Goal: Ask a question

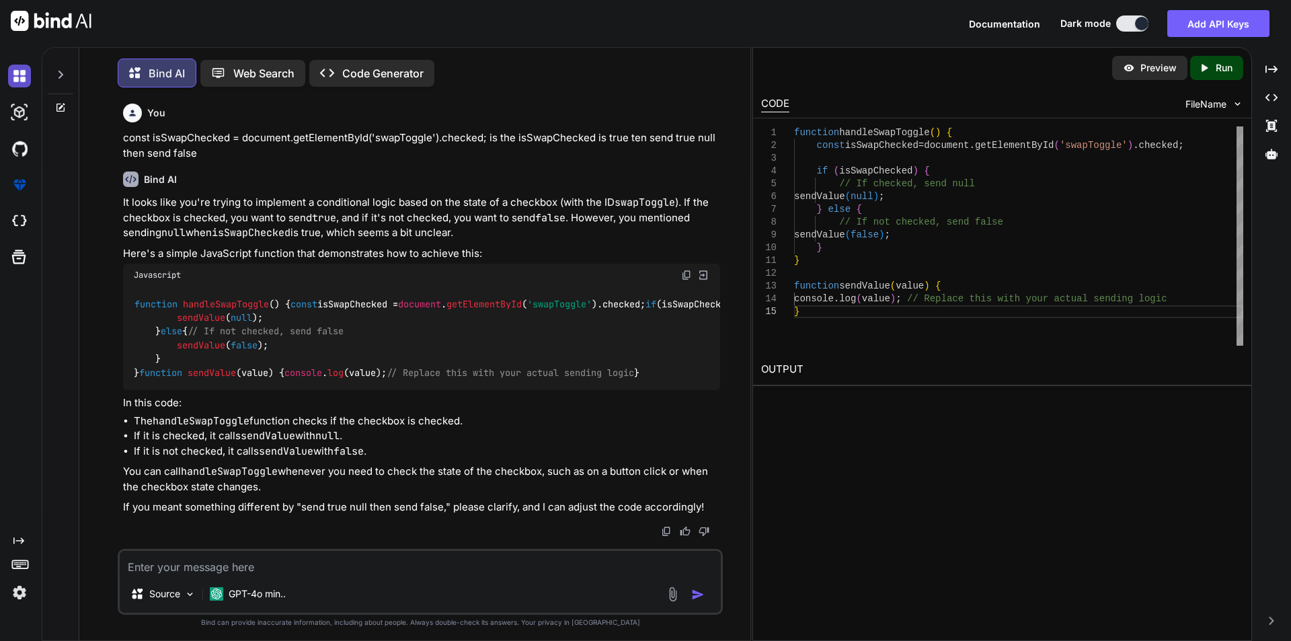
scroll to position [7, 0]
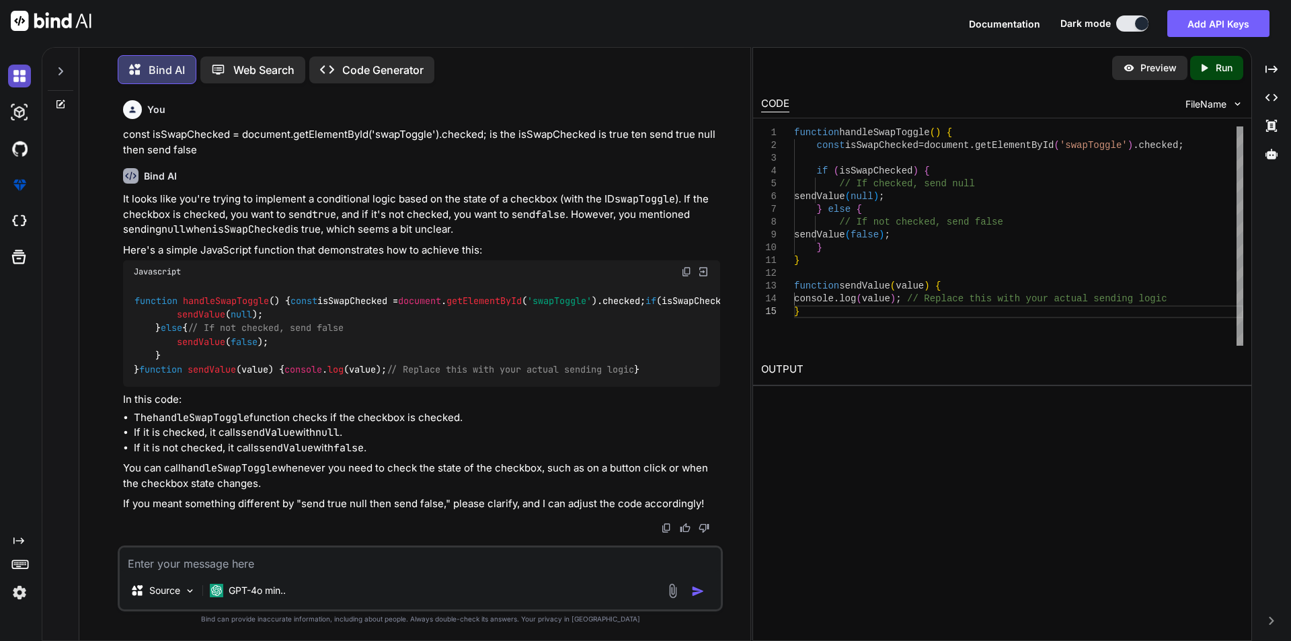
click at [24, 81] on img at bounding box center [19, 76] width 23 height 23
type textarea "x"
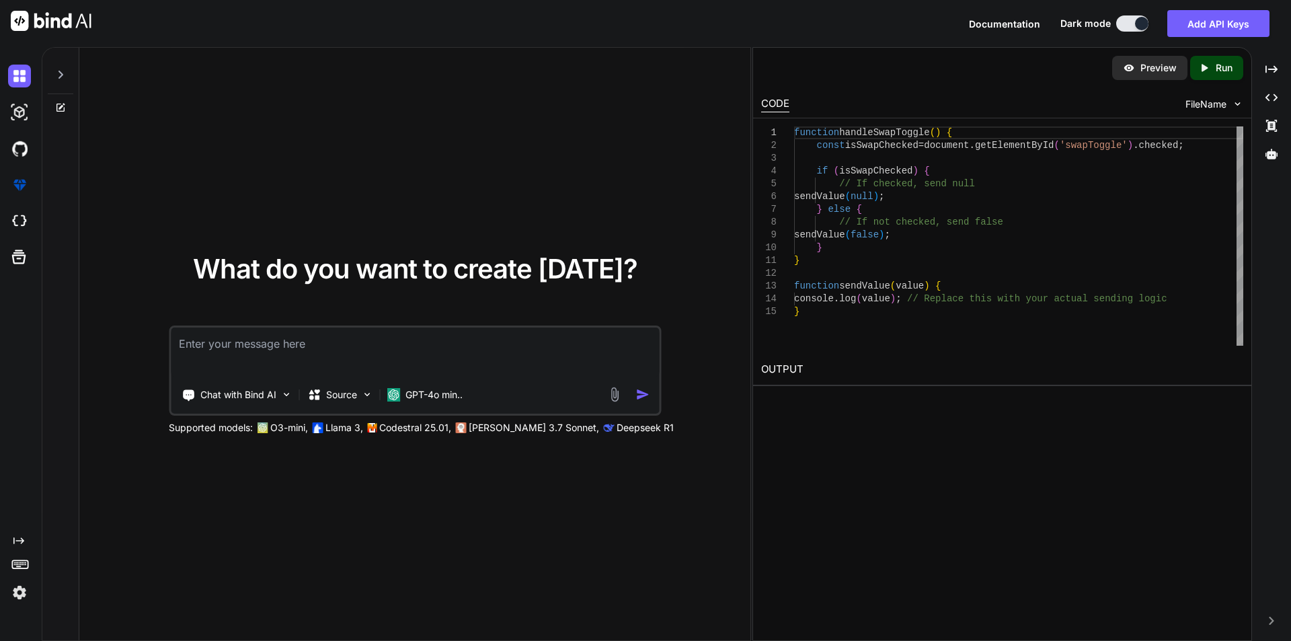
click at [226, 345] on textarea at bounding box center [415, 353] width 488 height 50
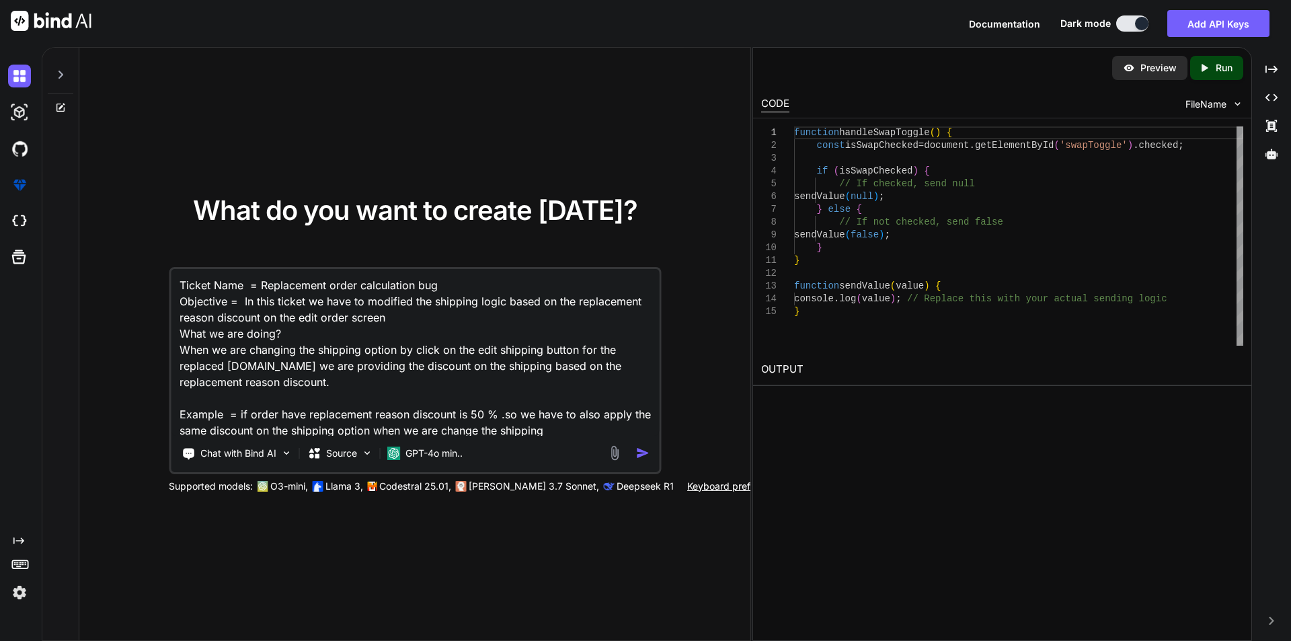
scroll to position [18, 0]
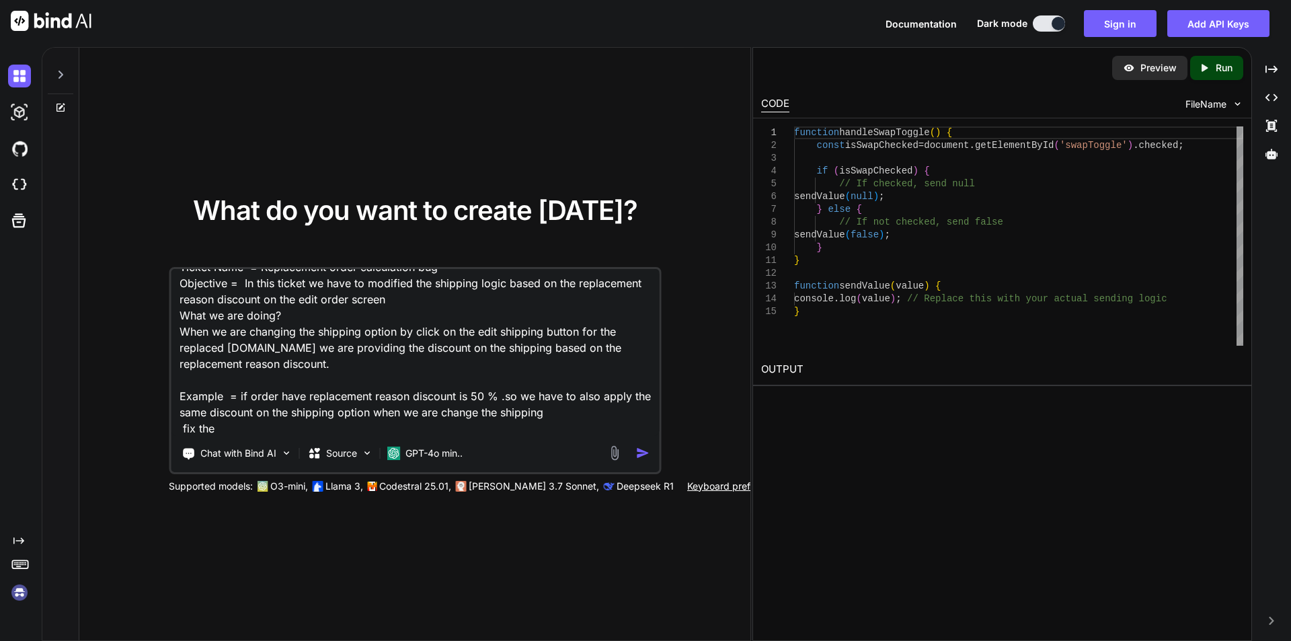
type textarea "Ticket Name = Replacement order calculation bug Objective = In this ticket we h…"
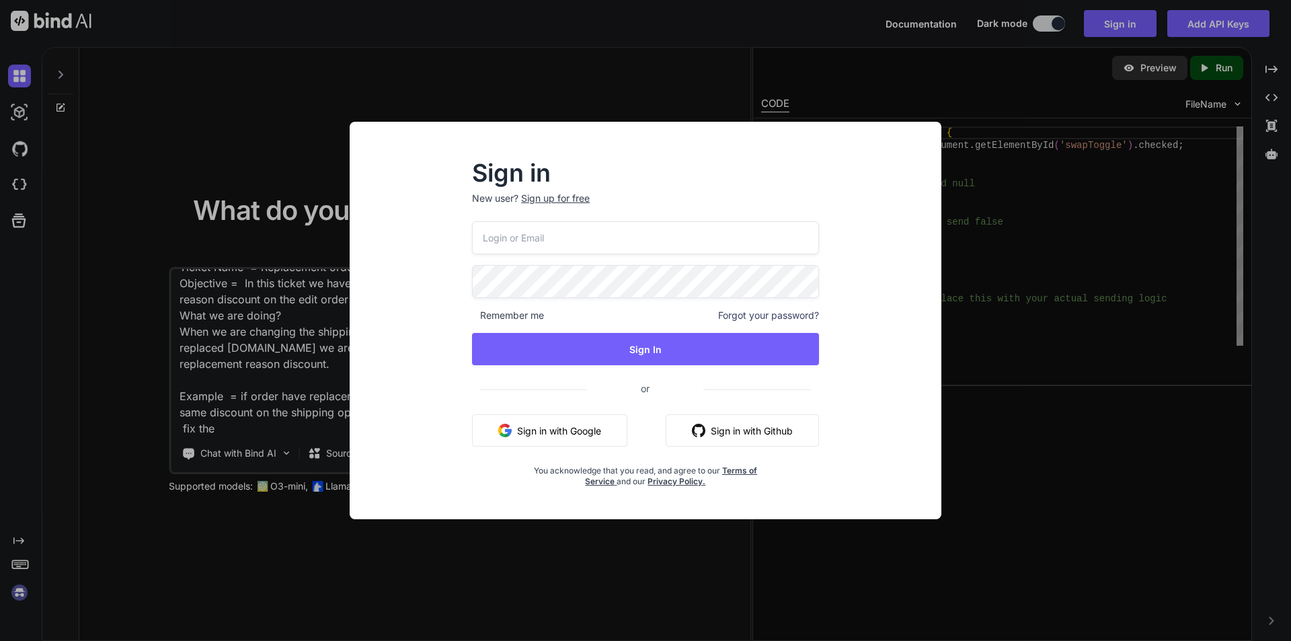
type input "[EMAIL_ADDRESS][DOMAIN_NAME]"
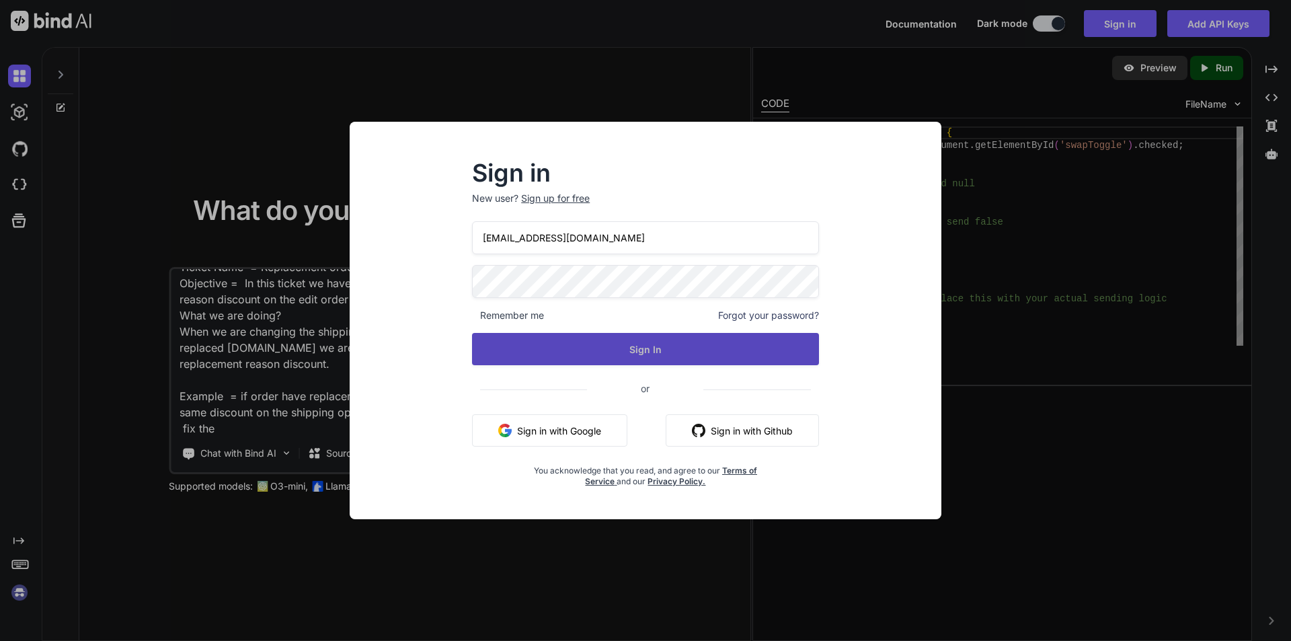
click at [607, 342] on button "Sign In" at bounding box center [645, 349] width 347 height 32
click at [612, 351] on button "Sign In" at bounding box center [645, 349] width 347 height 32
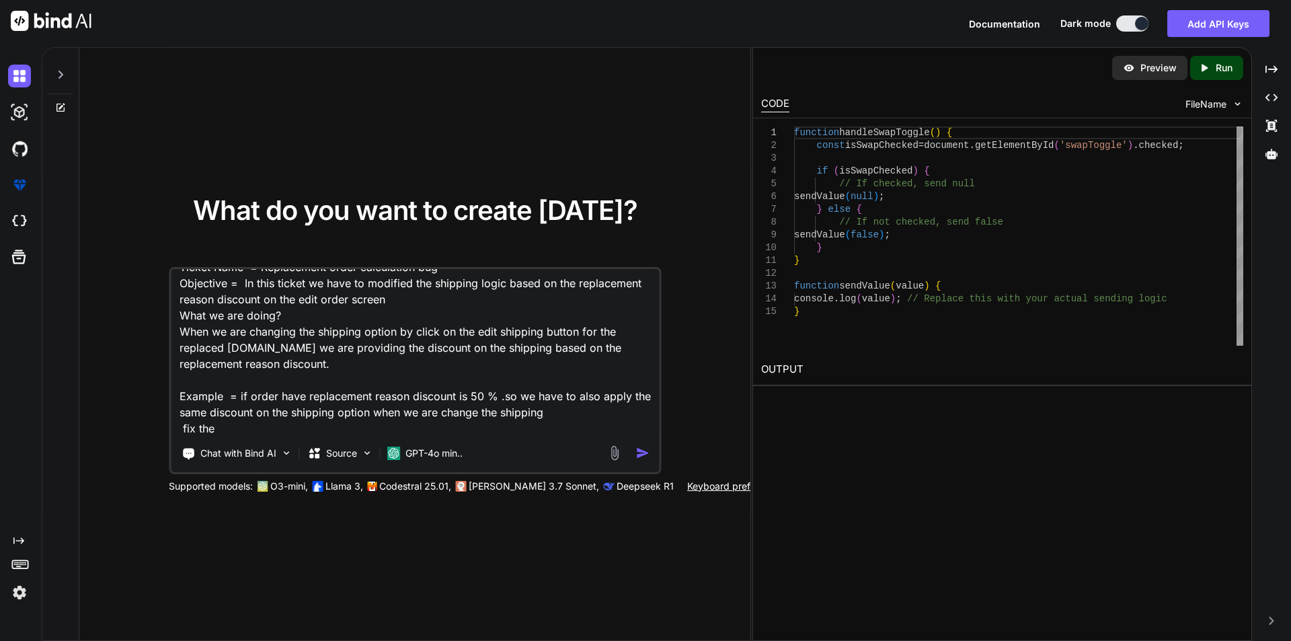
click at [238, 415] on textarea "Ticket Name = Replacement order calculation bug Objective = In this ticket we h…" at bounding box center [415, 352] width 488 height 167
click at [234, 423] on textarea "Ticket Name = Replacement order calculation bug Objective = In this ticket we h…" at bounding box center [415, 352] width 488 height 167
type textarea "Ticket Name = Replacement order calculation bug Objective = In this ticket we h…"
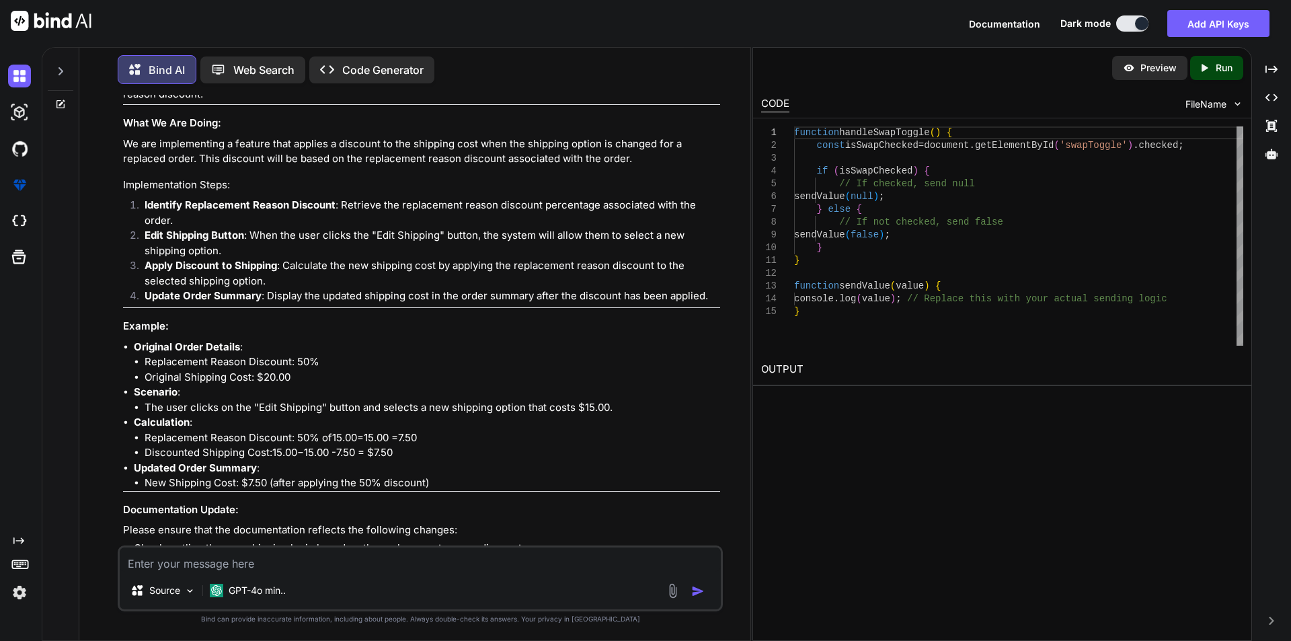
scroll to position [264, 0]
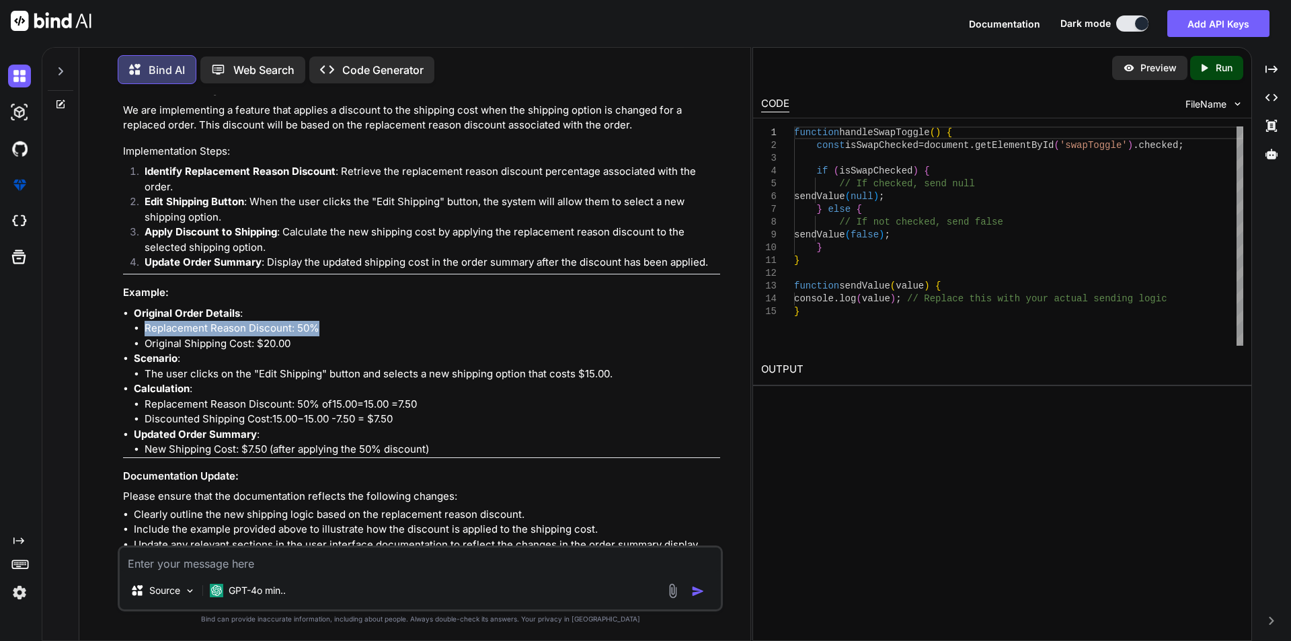
drag, startPoint x: 143, startPoint y: 326, endPoint x: 324, endPoint y: 332, distance: 181.7
click at [324, 332] on ul "Replacement Reason Discount: 50% Original Shipping Cost: $20.00" at bounding box center [427, 336] width 586 height 30
copy li "Replacement Reason Discount: 50%"
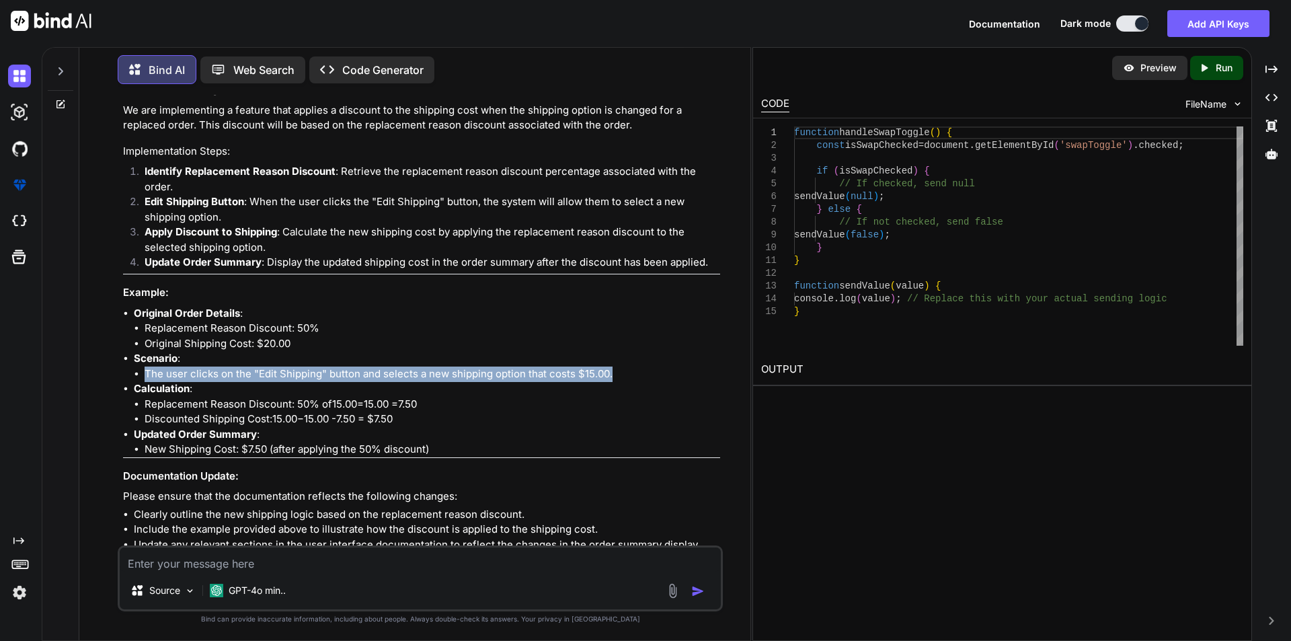
drag, startPoint x: 147, startPoint y: 373, endPoint x: 618, endPoint y: 373, distance: 471.4
click at [618, 373] on li "The user clicks on the "Edit Shipping" button and selects a new shipping option…" at bounding box center [433, 374] width 576 height 15
copy li "The user clicks on the "Edit Shipping" button and selects a new shipping option…"
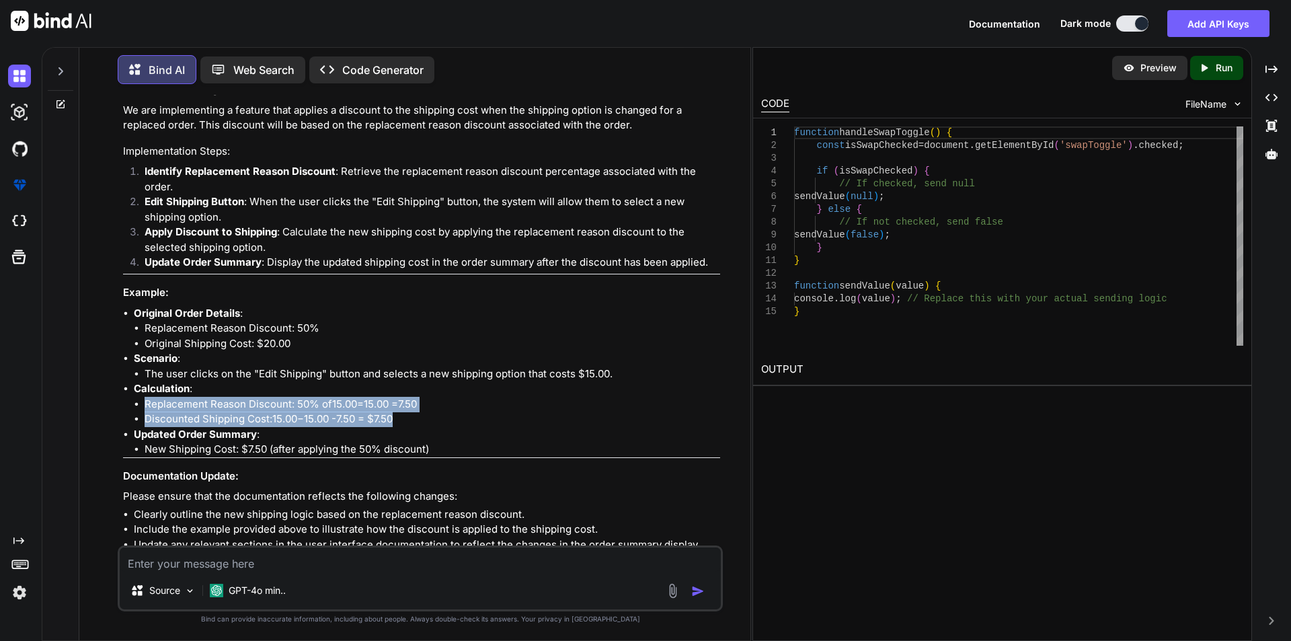
drag, startPoint x: 146, startPoint y: 402, endPoint x: 404, endPoint y: 415, distance: 257.9
click at [404, 415] on ul "Replacement Reason Discount: 50% of 15.00 = 15.00 = 7.50 Discounted Shipping Co…" at bounding box center [427, 412] width 586 height 30
copy ul "Replacement Reason Discount: 50% of 15.00 = 15.00 = 7.50 Discounted Shipping Co…"
click at [174, 556] on textarea at bounding box center [420, 559] width 601 height 24
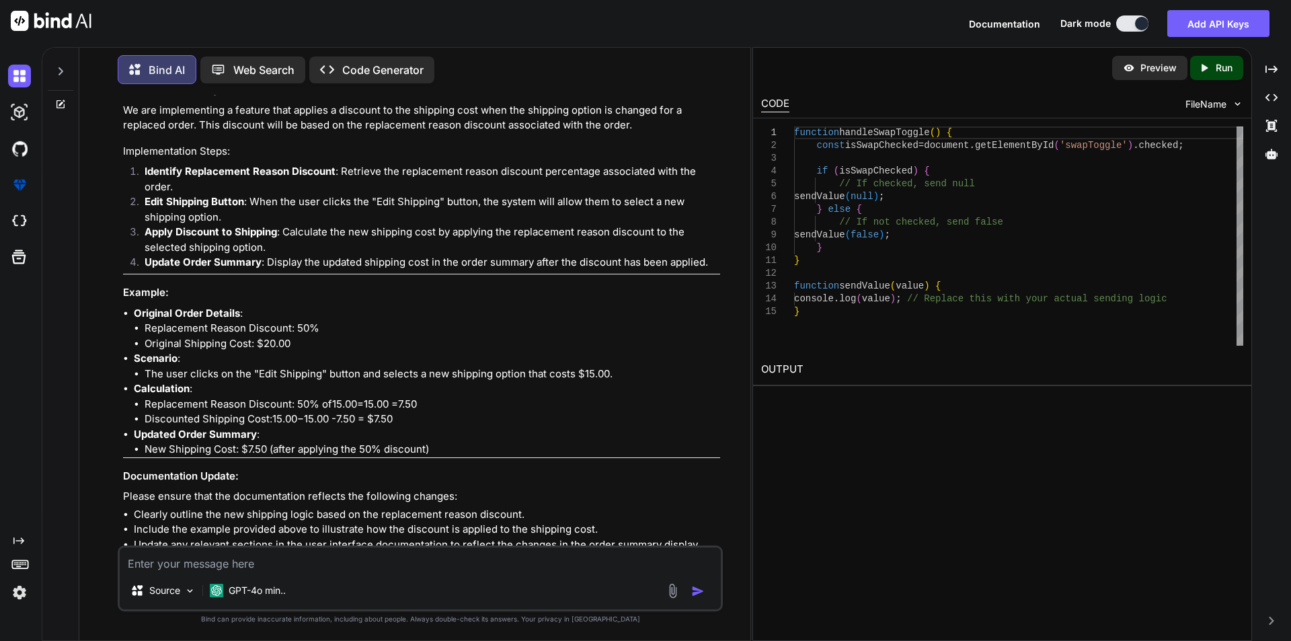
paste textarea "When we are changing the shipping option by click on the edit shipping button f…"
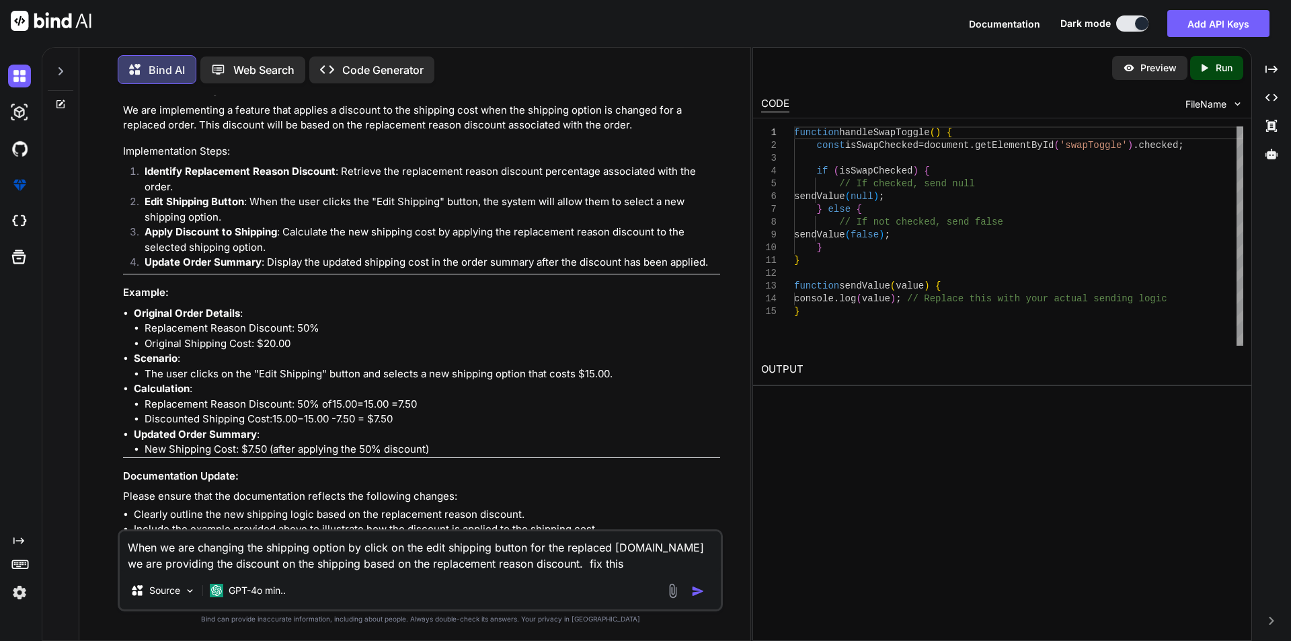
type textarea "When we are changing the shipping option by click on the edit shipping button f…"
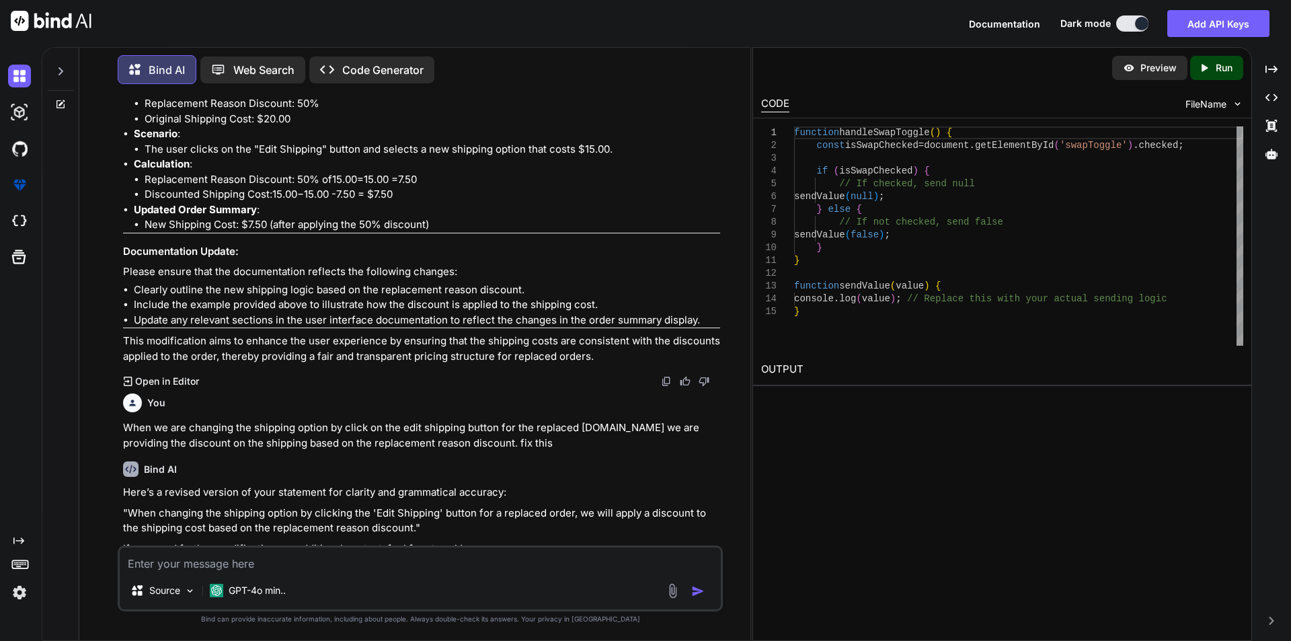
scroll to position [523, 0]
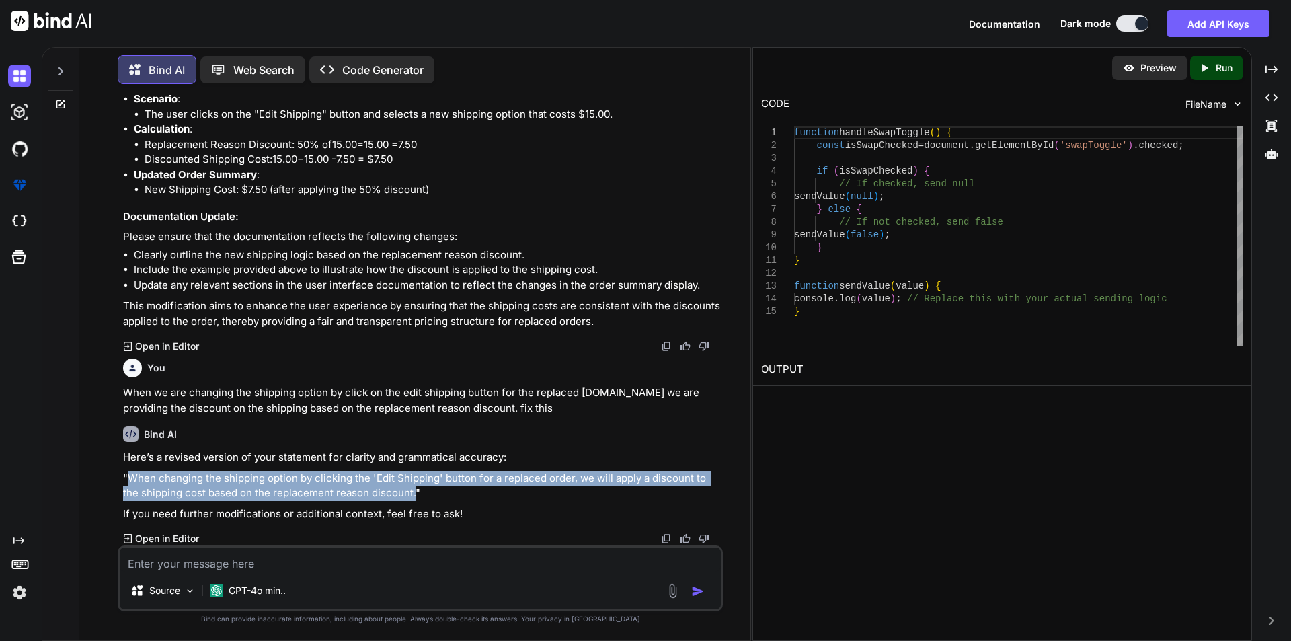
drag, startPoint x: 395, startPoint y: 492, endPoint x: 127, endPoint y: 485, distance: 268.4
click at [127, 485] on p ""When changing the shipping option by clicking the 'Edit Shipping' button for a…" at bounding box center [421, 486] width 597 height 30
copy p "When changing the shipping option by clicking the 'Edit Shipping' button for a …"
